Goal: Information Seeking & Learning: Check status

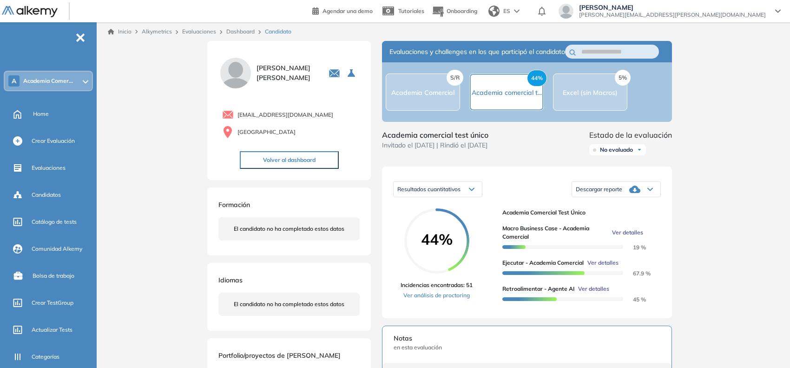
scroll to position [601, 0]
click at [77, 82] on div "A Academia Comer..." at bounding box center [48, 81] width 87 height 19
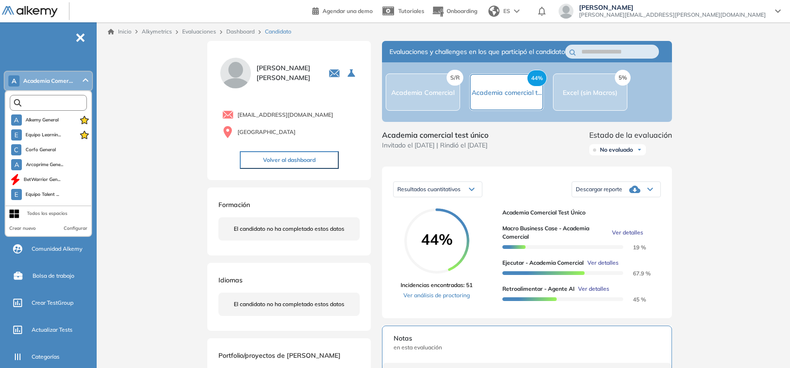
click at [60, 101] on input "text" at bounding box center [50, 102] width 58 height 7
click at [56, 117] on span "Alkemy General" at bounding box center [42, 119] width 33 height 7
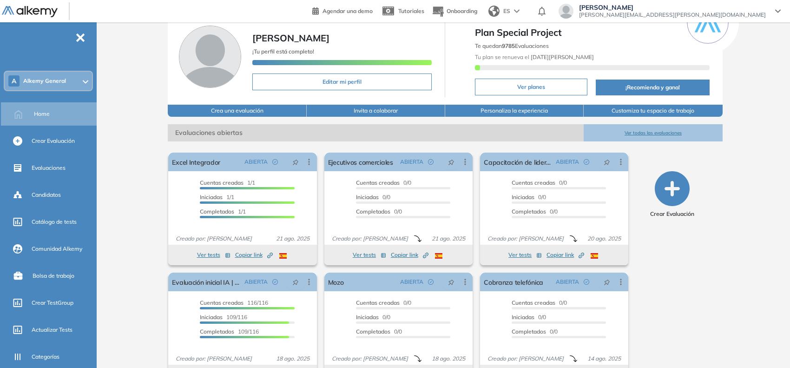
scroll to position [58, 0]
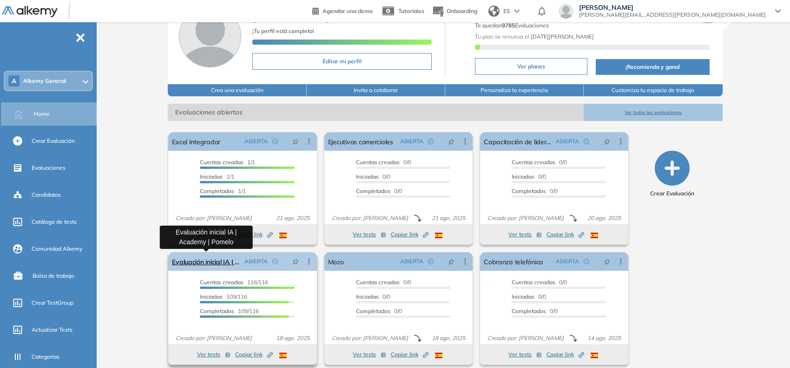
click at [200, 265] on link "Evaluación inicial IA | Academy | Pomelo" at bounding box center [206, 261] width 68 height 19
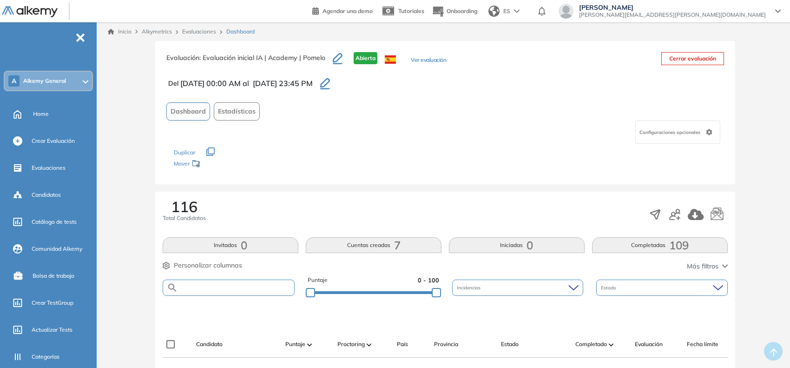
click at [205, 283] on form at bounding box center [229, 287] width 132 height 16
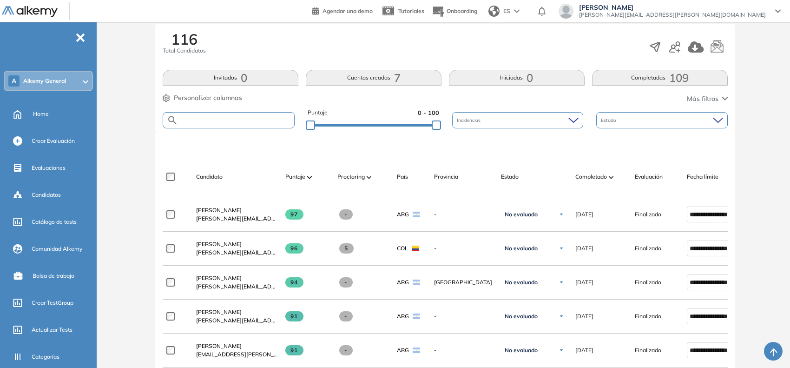
scroll to position [174, 0]
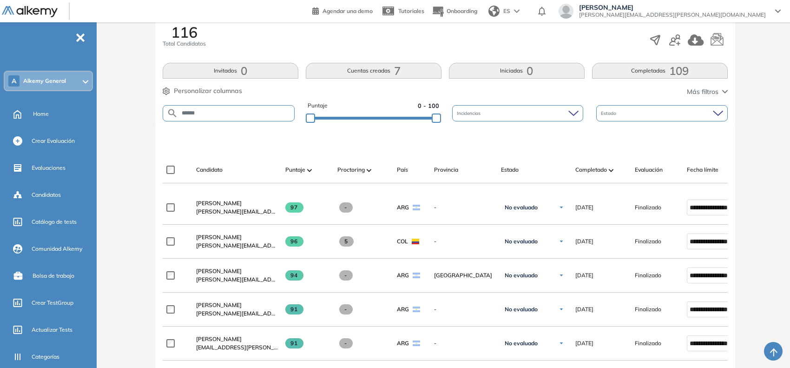
type input "******"
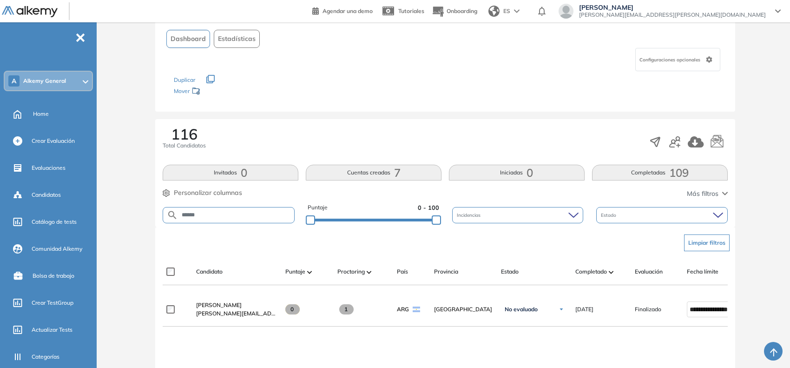
scroll to position [220, 0]
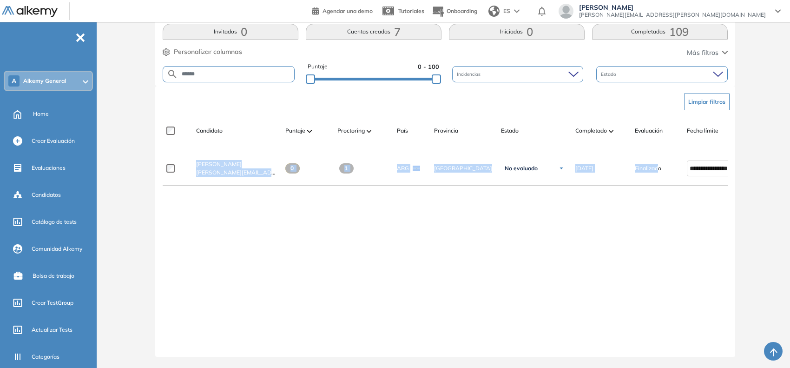
drag, startPoint x: 658, startPoint y: 149, endPoint x: 711, endPoint y: 143, distance: 53.8
click at [711, 143] on div "**********" at bounding box center [445, 233] width 565 height 231
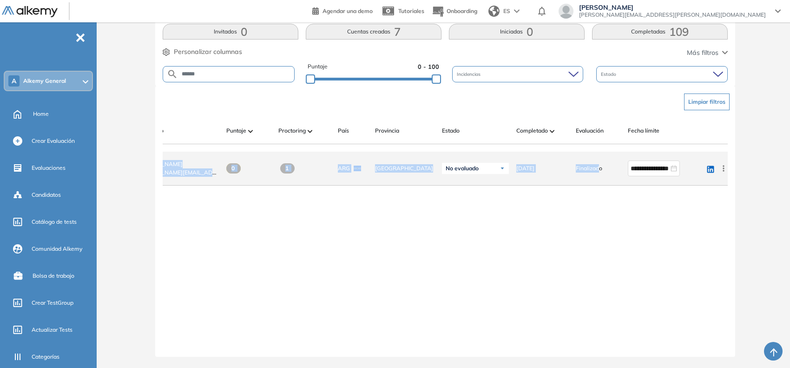
click at [249, 174] on div "0" at bounding box center [245, 168] width 52 height 25
click at [169, 161] on span "[PERSON_NAME]" at bounding box center [160, 163] width 46 height 7
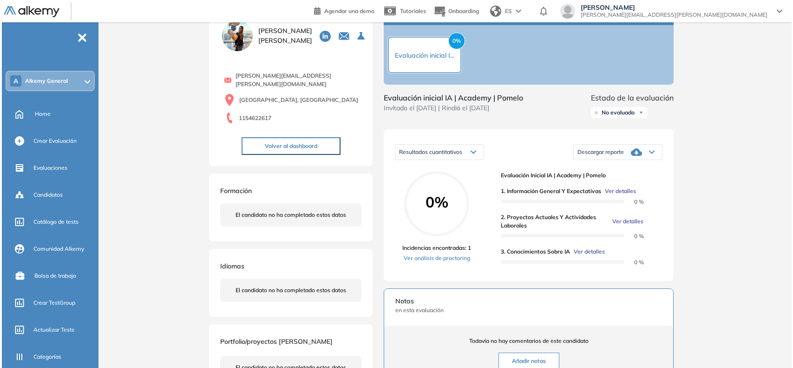
scroll to position [58, 0]
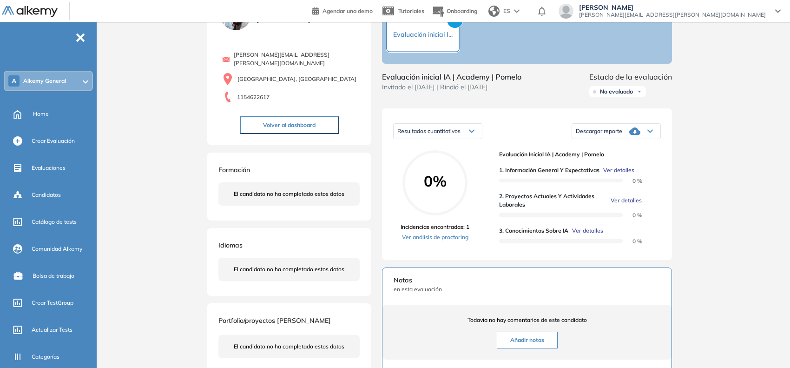
click at [621, 174] on span "Ver detalles" at bounding box center [618, 170] width 31 height 8
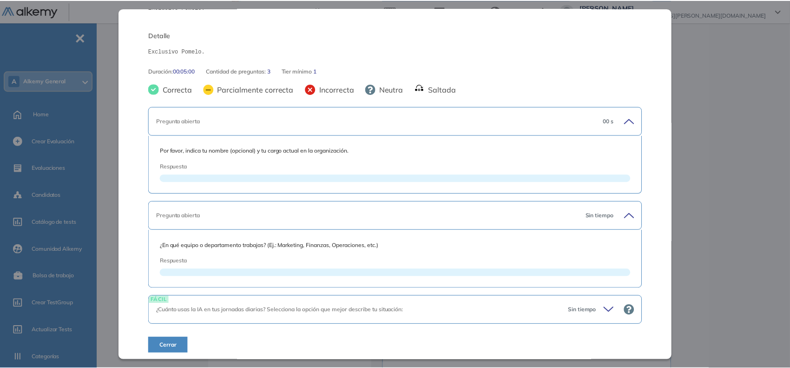
scroll to position [127, 0]
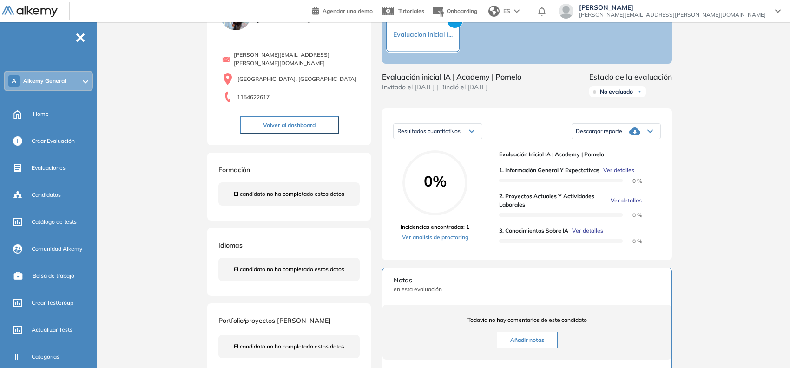
click at [725, 196] on div "Inicio Alkymetrics Evaluaciones Dashboard Candidato 1. Información general y ex…" at bounding box center [445, 246] width 690 height 565
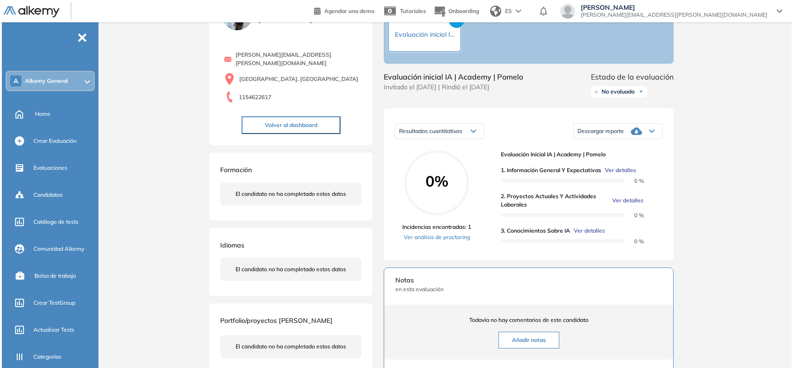
scroll to position [0, 0]
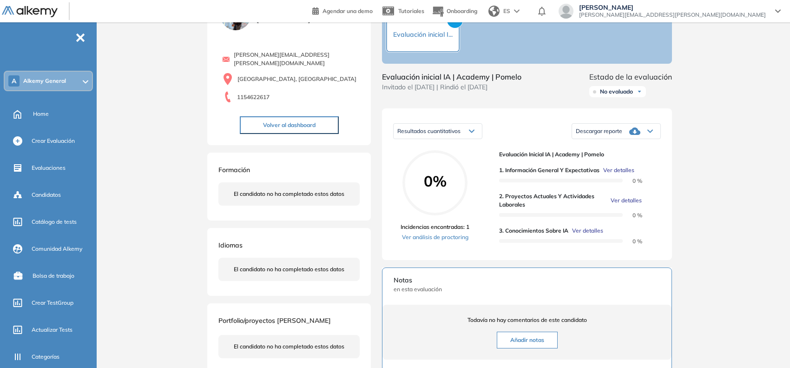
click at [617, 205] on span "Ver detalles" at bounding box center [626, 200] width 31 height 8
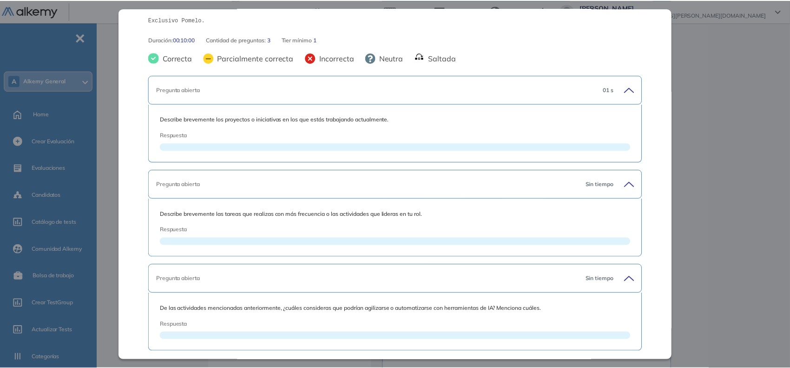
scroll to position [189, 0]
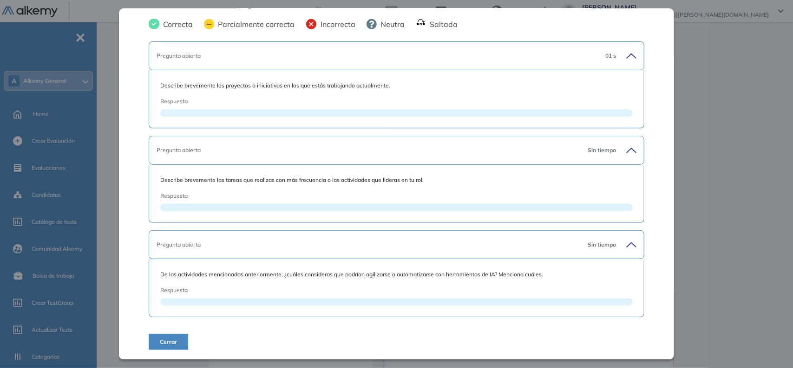
click at [718, 227] on div "Inicio Alkymetrics Evaluaciones Dashboard Candidato 2. Proyectos actuales y act…" at bounding box center [446, 246] width 693 height 565
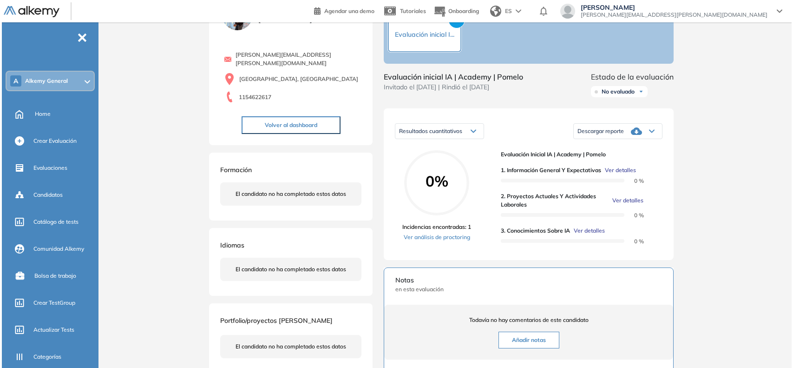
scroll to position [26, 0]
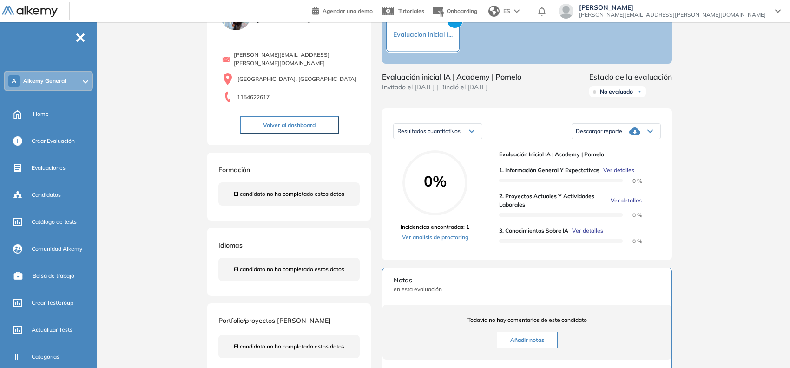
click at [589, 235] on span "Ver detalles" at bounding box center [587, 230] width 31 height 8
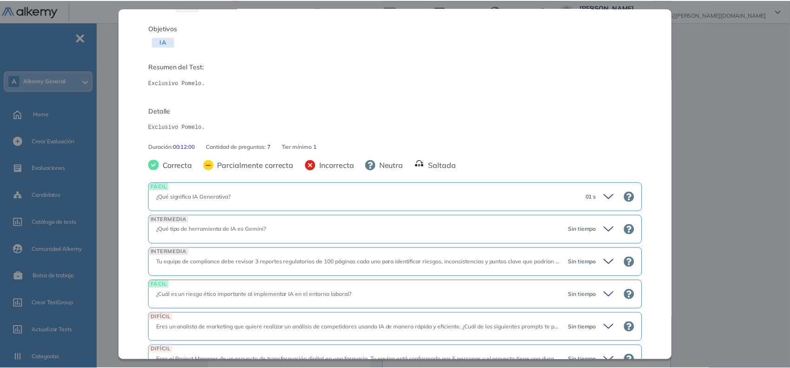
scroll to position [0, 0]
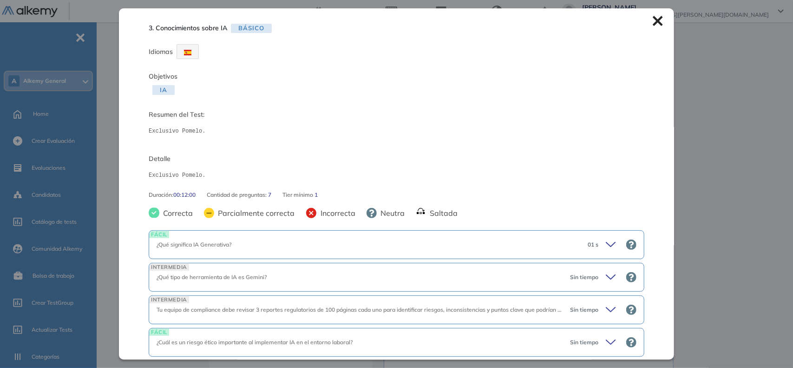
click at [655, 21] on icon at bounding box center [658, 21] width 10 height 10
